Goal: Task Accomplishment & Management: Manage account settings

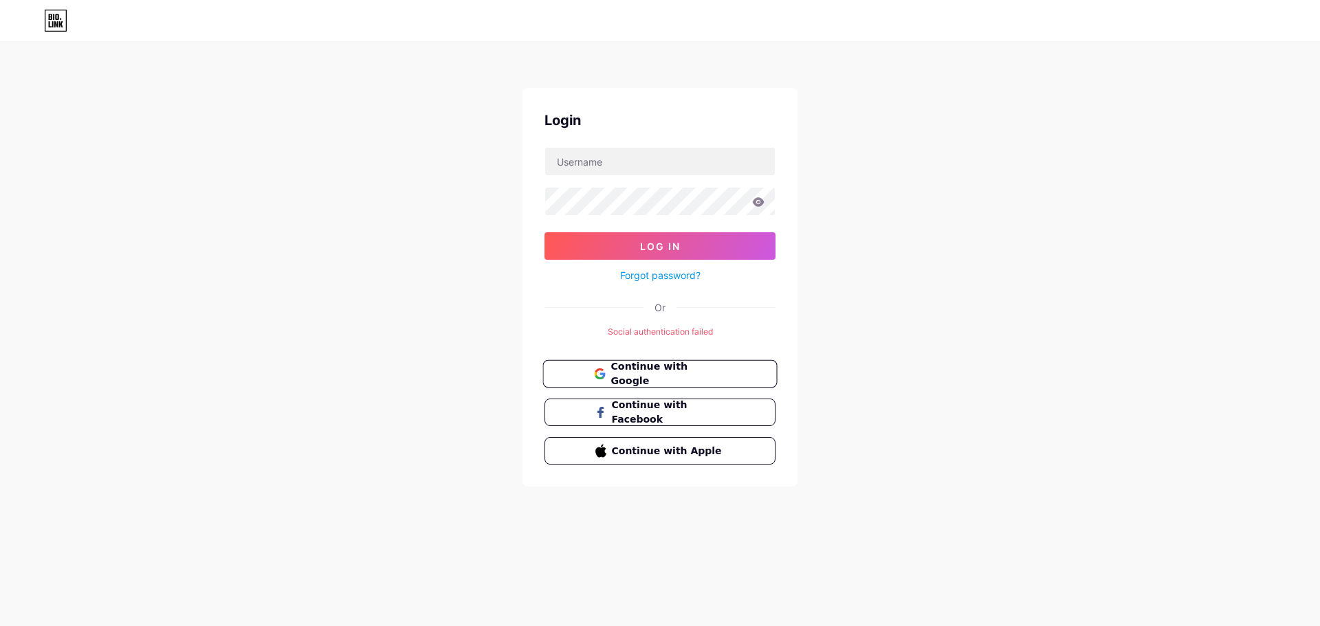
click at [647, 383] on button "Continue with Google" at bounding box center [659, 374] width 234 height 28
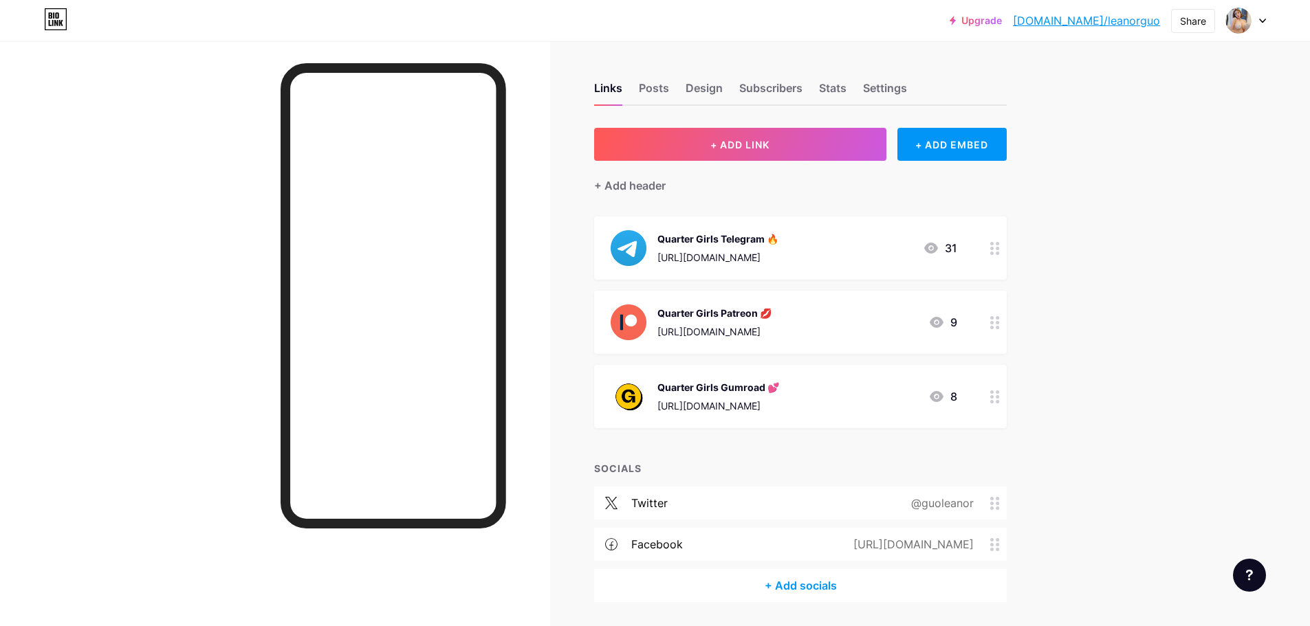
click at [944, 58] on div "Links Posts Design Subscribers Stats Settings" at bounding box center [800, 82] width 412 height 48
